Goal: Information Seeking & Learning: Learn about a topic

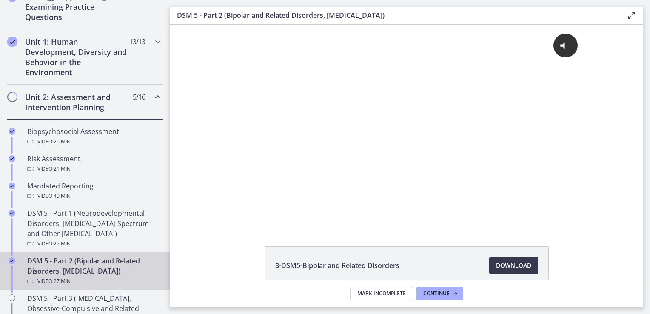
scroll to position [298, 0]
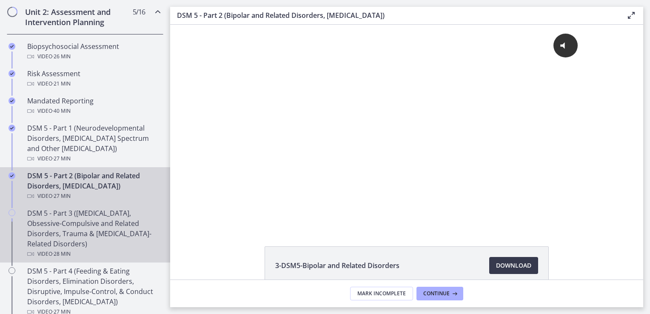
click at [63, 216] on div "DSM 5 - Part 3 ([MEDICAL_DATA], Obsessive-Compulsive and Related Disorders, Tra…" at bounding box center [93, 233] width 133 height 51
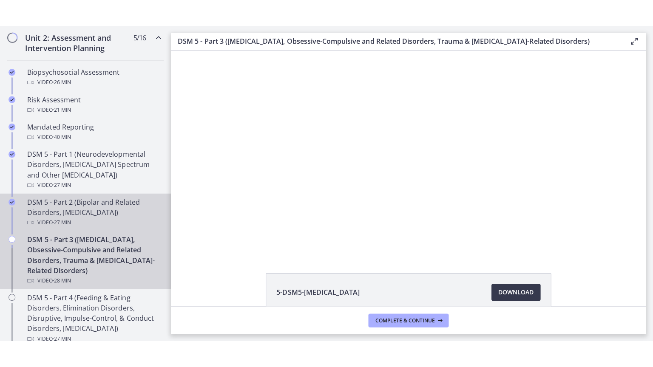
scroll to position [383, 0]
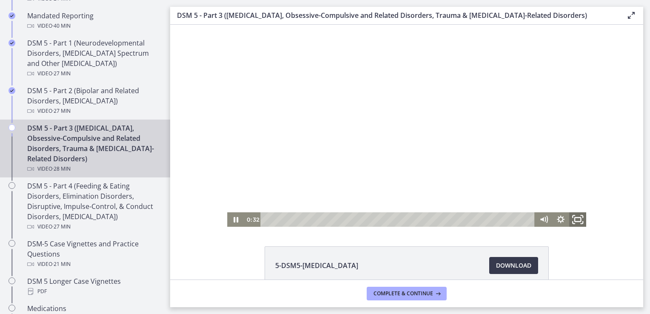
click at [575, 217] on rect "Fullscreen" at bounding box center [578, 219] width 6 height 4
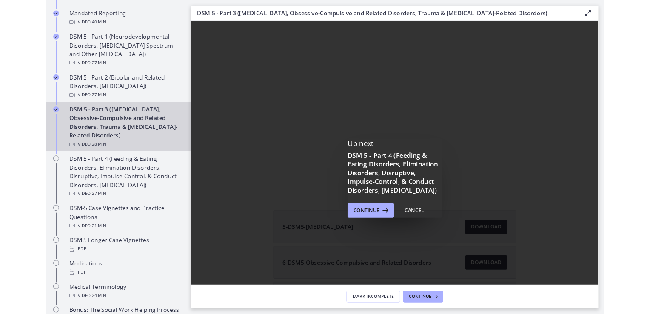
scroll to position [0, 0]
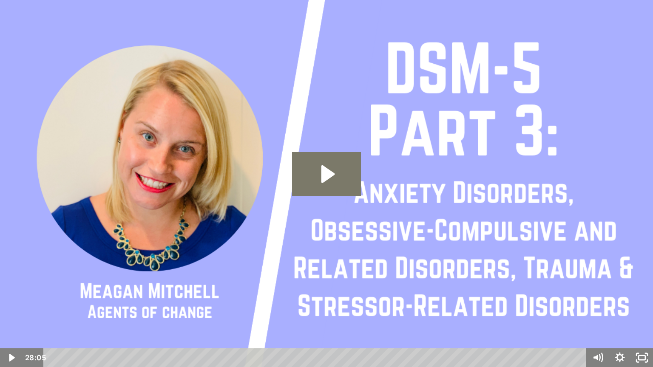
click at [238, 104] on img at bounding box center [326, 183] width 653 height 367
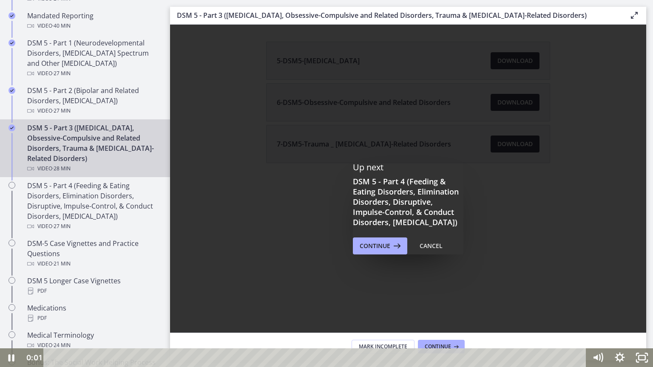
click at [238, 104] on div at bounding box center [326, 183] width 653 height 367
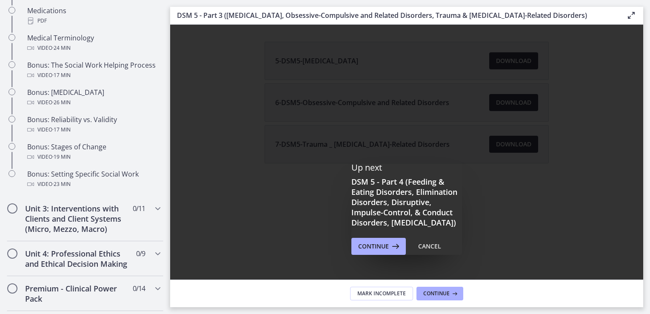
scroll to position [936, 0]
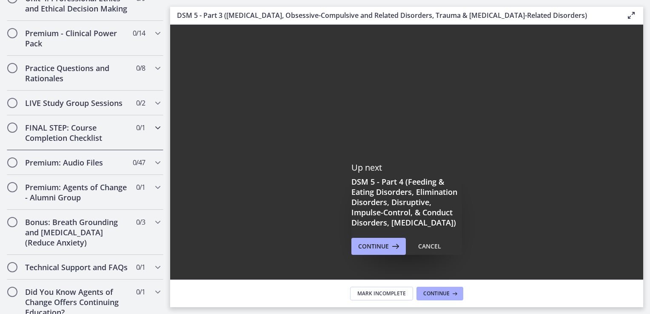
click at [153, 133] on icon "Chapters" at bounding box center [158, 127] width 10 height 10
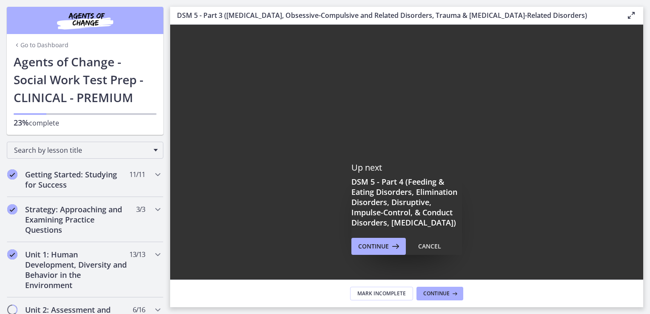
scroll to position [128, 0]
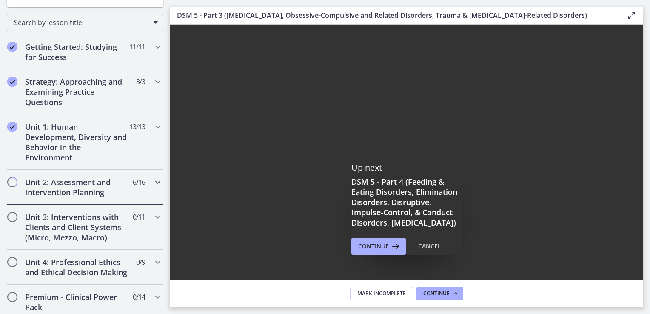
click at [153, 180] on icon "Chapters" at bounding box center [158, 182] width 10 height 10
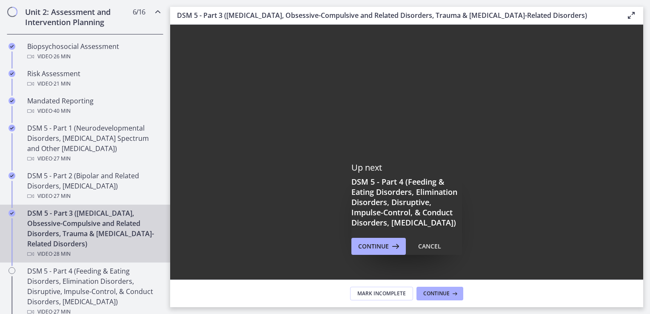
scroll to position [383, 0]
